Goal: Submit feedback/report problem

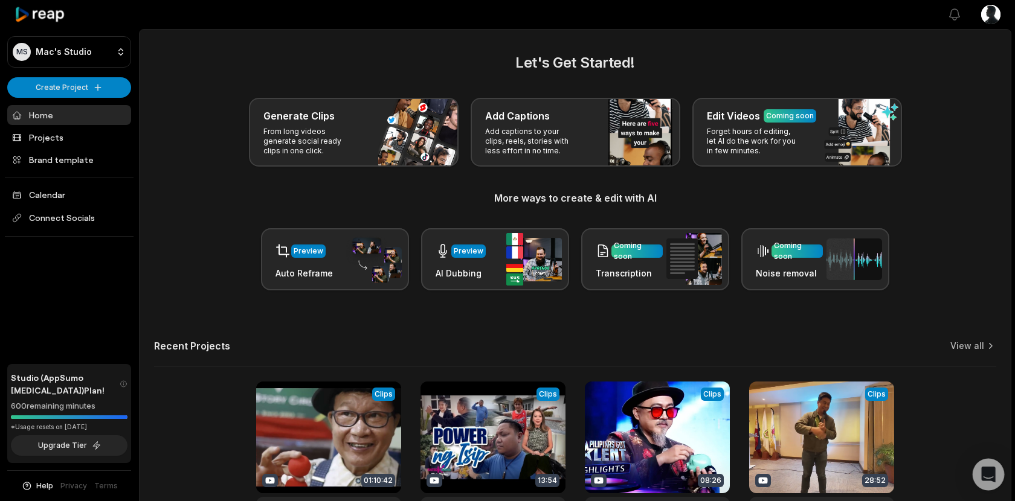
click at [985, 481] on div "Open Intercom Messenger" at bounding box center [988, 475] width 32 height 32
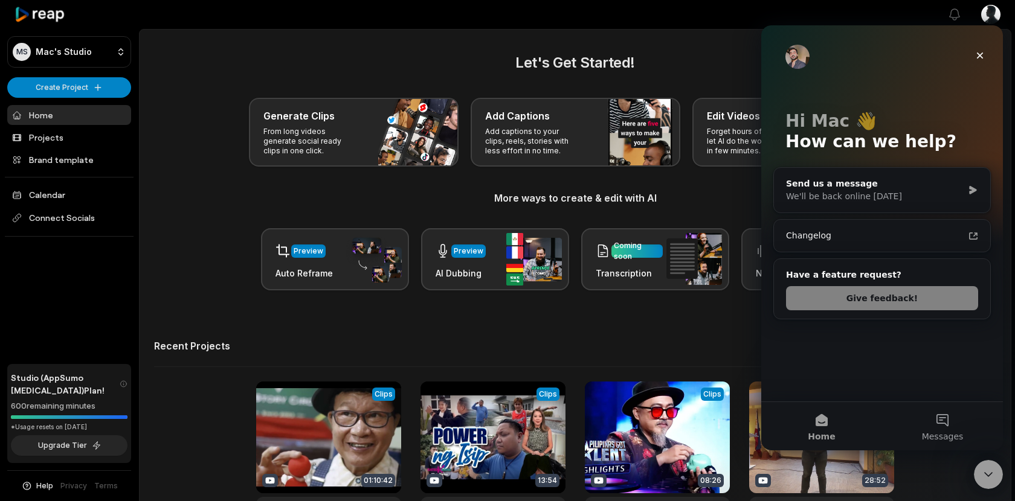
click at [882, 301] on button "Give feedback!" at bounding box center [882, 298] width 192 height 24
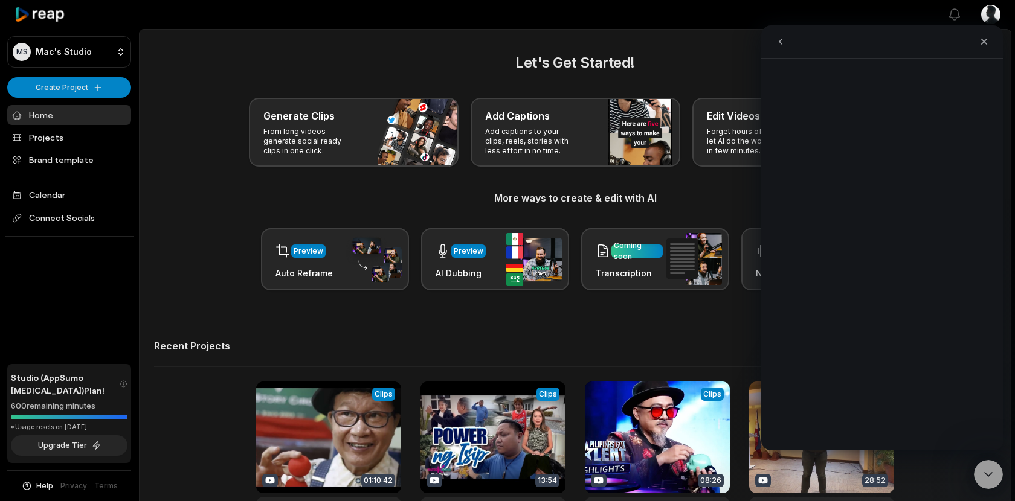
click at [728, 198] on h3 "More ways to create & edit with AI" at bounding box center [575, 198] width 842 height 14
click at [986, 39] on icon "Close" at bounding box center [984, 42] width 7 height 7
